Goal: Information Seeking & Learning: Check status

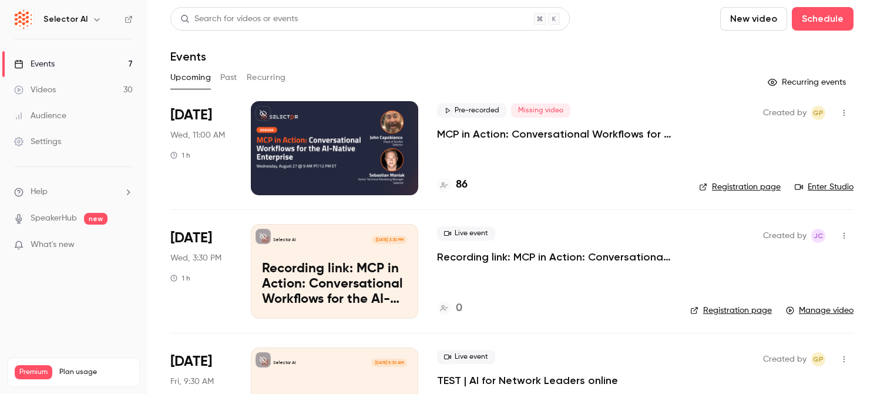
click at [228, 80] on button "Past" at bounding box center [228, 77] width 17 height 19
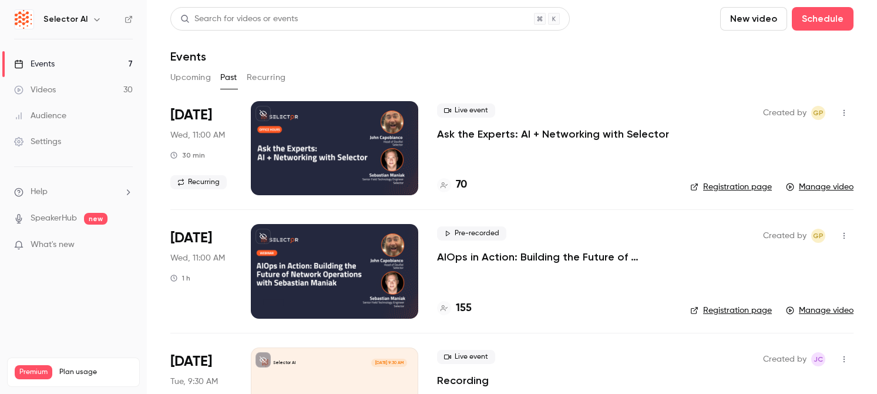
click at [185, 78] on button "Upcoming" at bounding box center [190, 77] width 41 height 19
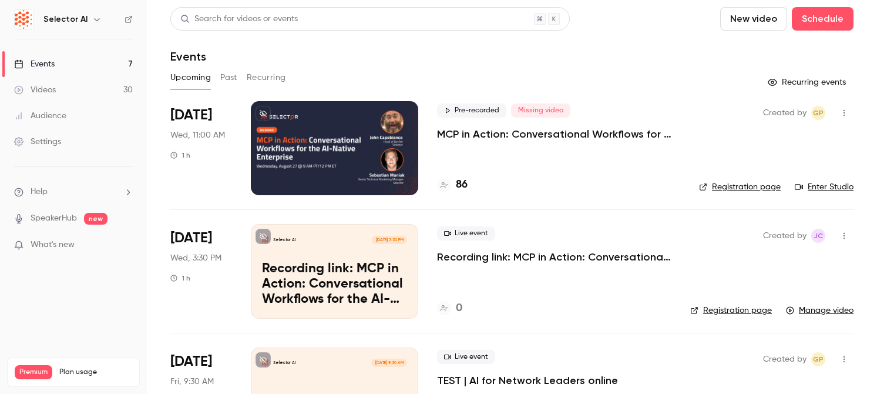
click at [408, 256] on div "Selector AI Aug 27, 3:30 PM Recording link: MCP in Action: Conversational Workf…" at bounding box center [334, 271] width 167 height 94
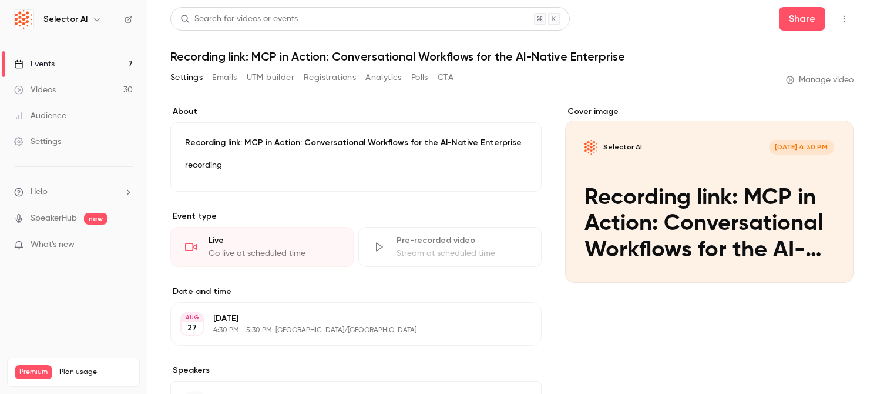
click at [89, 66] on link "Events 7" at bounding box center [73, 64] width 147 height 26
